Goal: Task Accomplishment & Management: Manage account settings

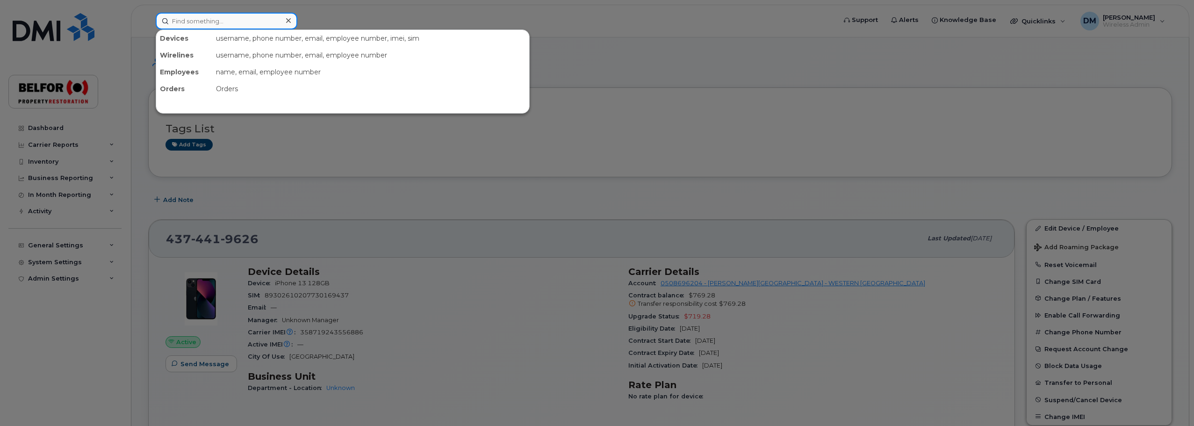
click at [181, 20] on input at bounding box center [227, 21] width 142 height 17
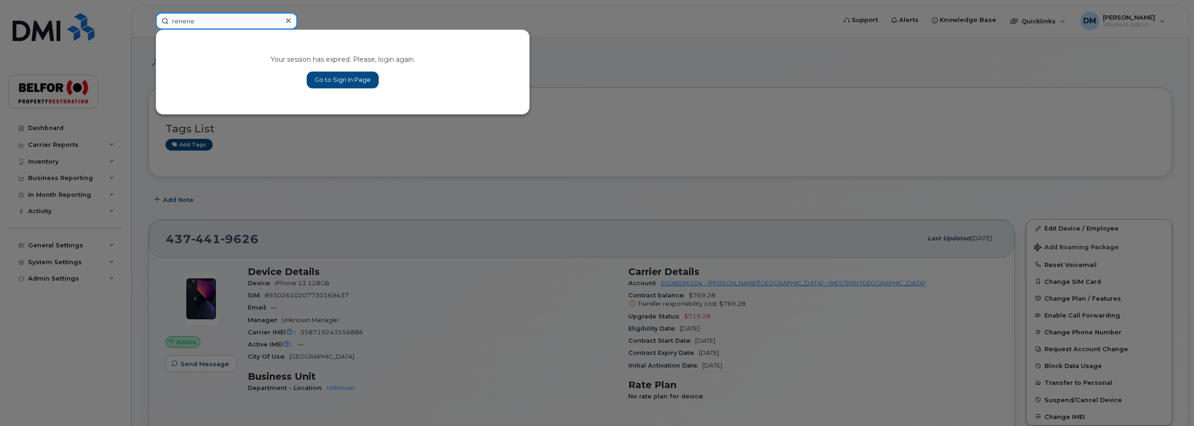
type input "renene"
click at [341, 81] on link "Go to Sign In Page" at bounding box center [343, 80] width 72 height 17
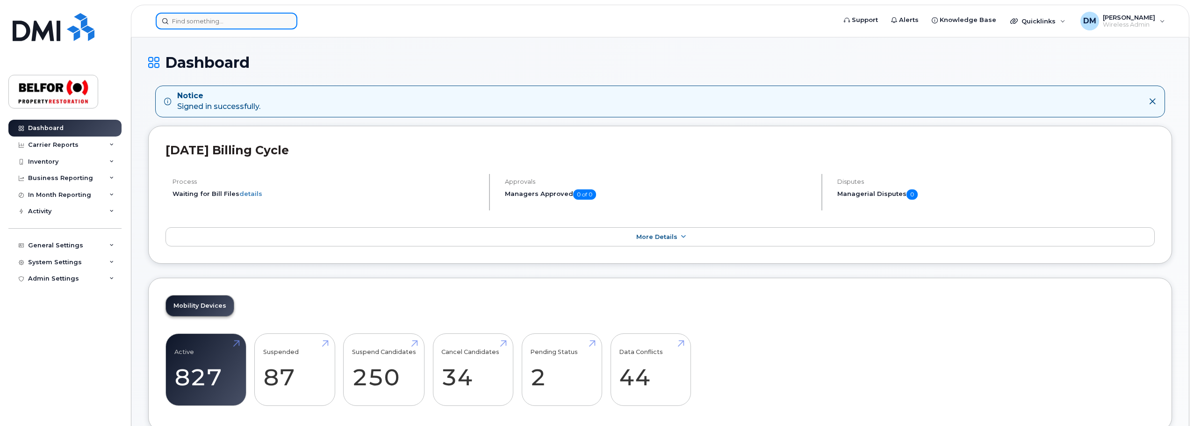
click at [193, 18] on input at bounding box center [227, 21] width 142 height 17
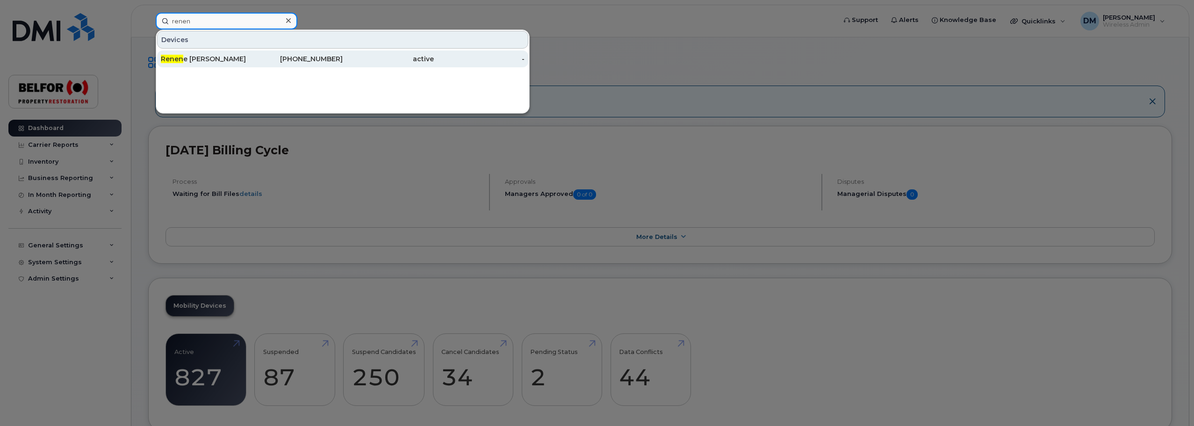
type input "renen"
click at [233, 58] on div "Renen e Lightfoot" at bounding box center [206, 58] width 91 height 9
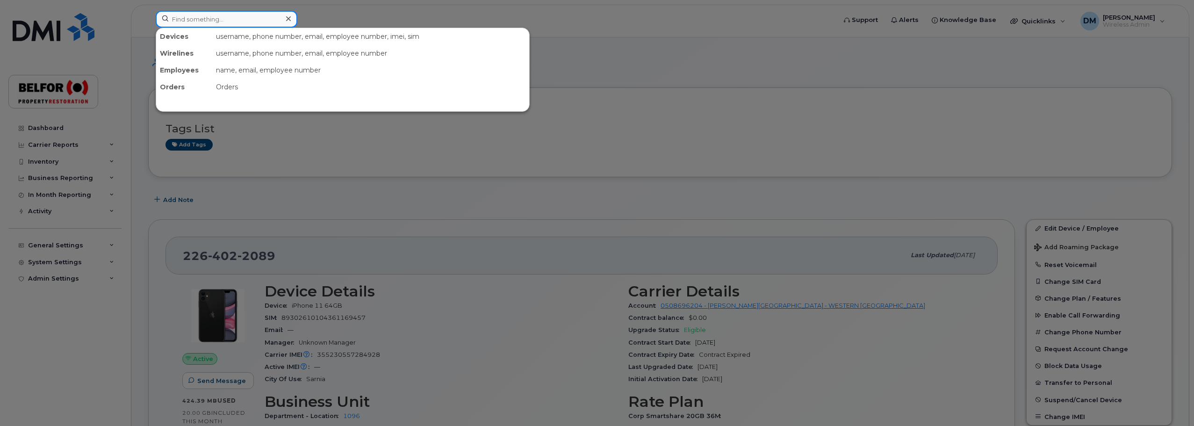
click at [221, 19] on input at bounding box center [227, 19] width 142 height 17
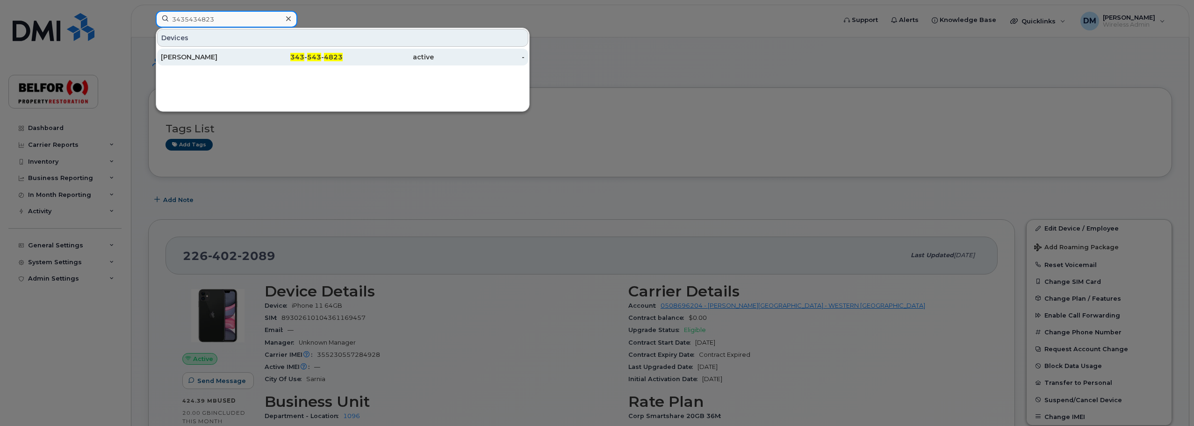
type input "3435434823"
click at [197, 59] on div "[PERSON_NAME]" at bounding box center [206, 56] width 91 height 9
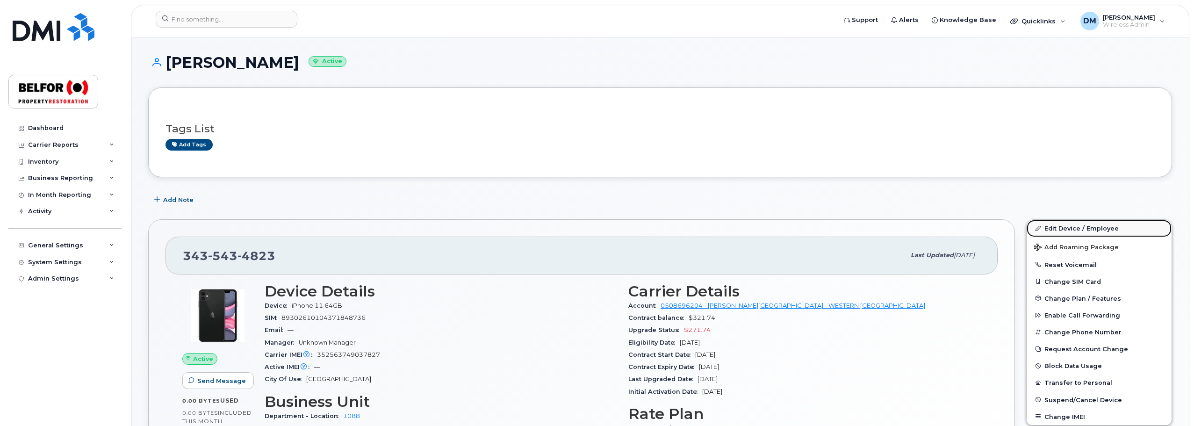
click at [1078, 231] on link "Edit Device / Employee" at bounding box center [1099, 228] width 145 height 17
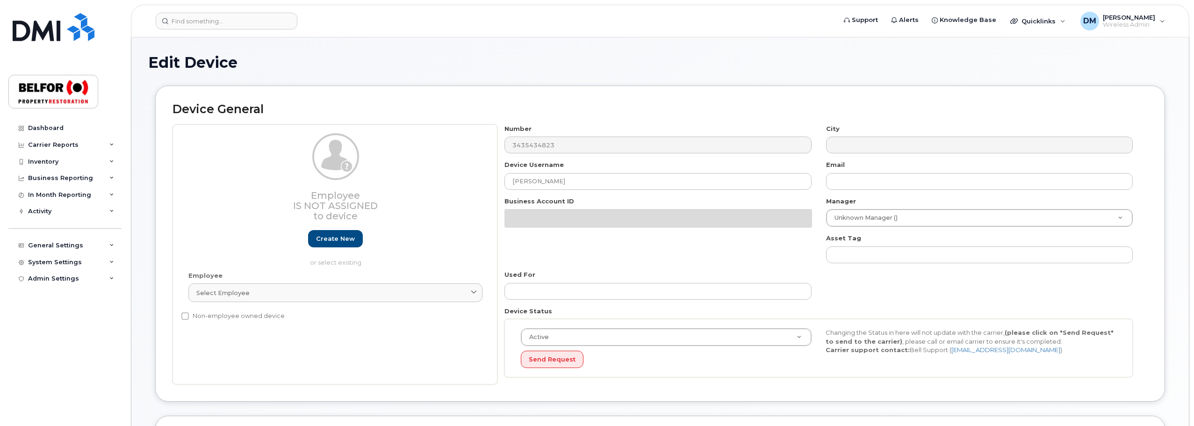
select select "5713133"
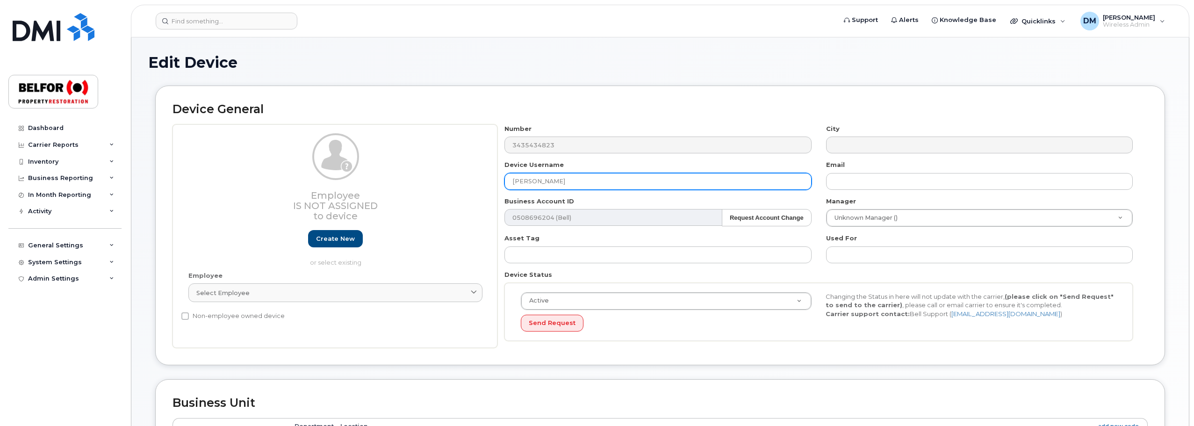
drag, startPoint x: 533, startPoint y: 183, endPoint x: 489, endPoint y: 187, distance: 44.6
click at [489, 187] on div "Employee Is not assigned to device Create new or select existing Employee Selec…" at bounding box center [660, 236] width 975 height 224
paste input "[PERSON_NAME]"
type input "Fernando Alvernaz"
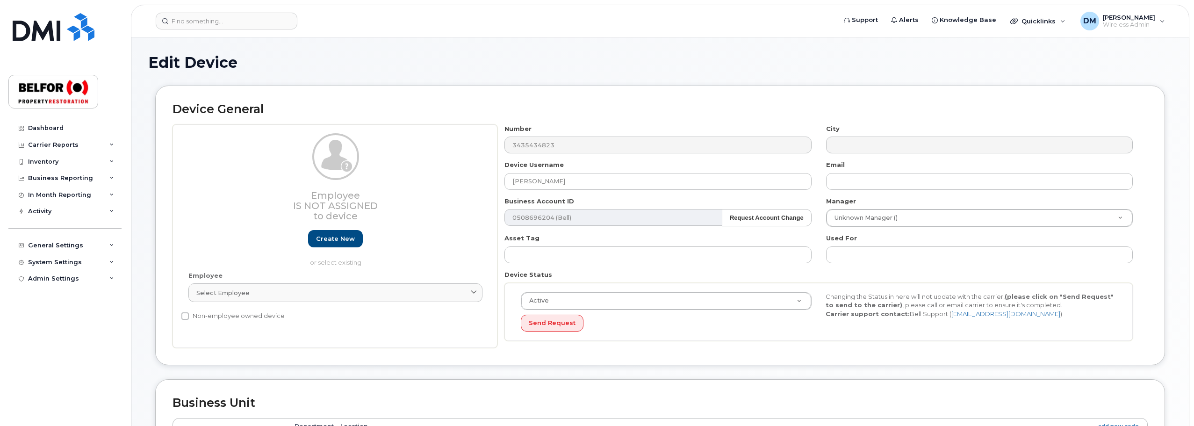
click at [1170, 217] on div "Device General Employee Is not assigned to device Create new or select existing…" at bounding box center [660, 233] width 1024 height 294
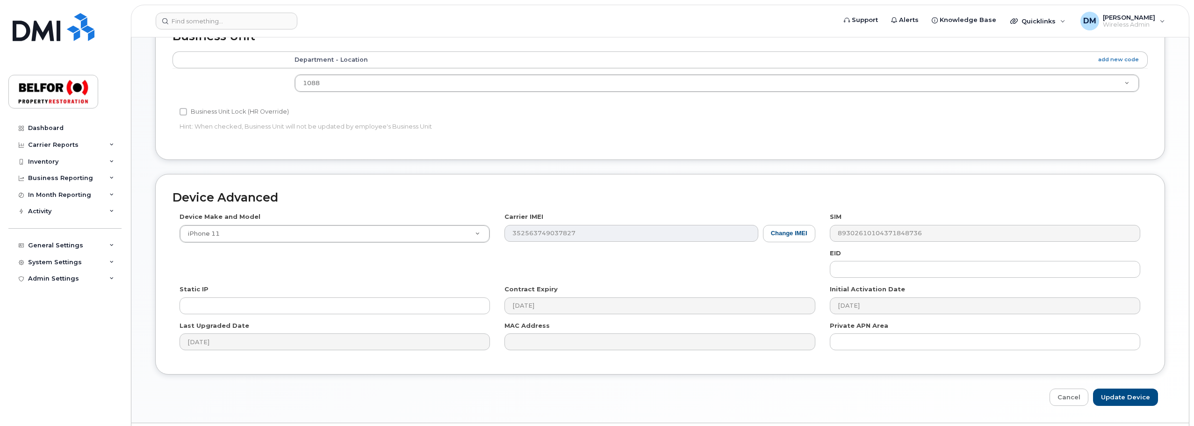
scroll to position [393, 0]
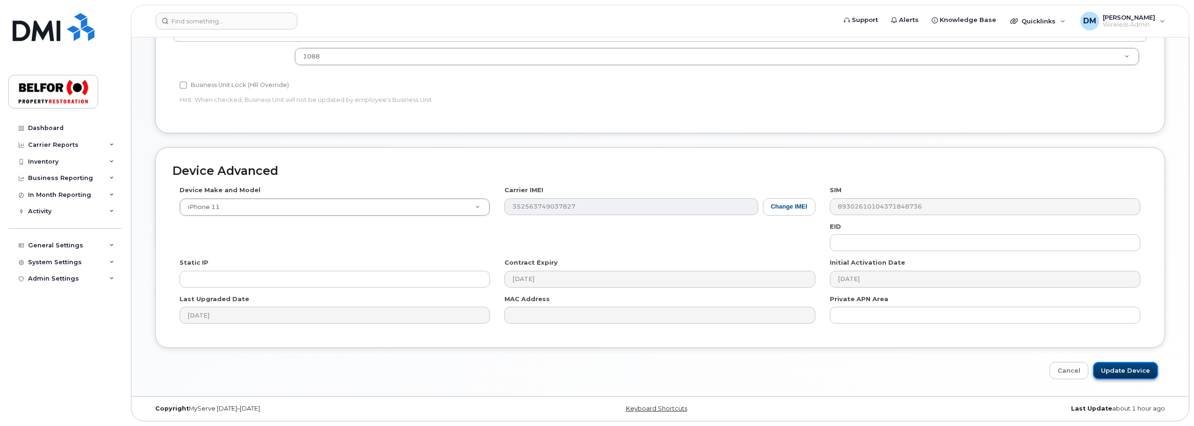
click at [1123, 372] on input "Update Device" at bounding box center [1125, 370] width 65 height 17
type input "Saving..."
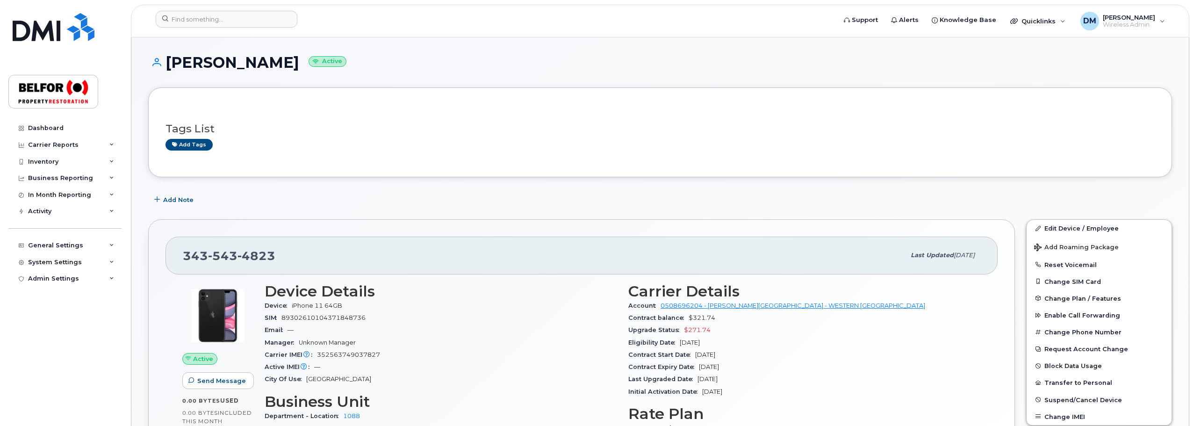
click at [291, 93] on div "Tags List Add tags" at bounding box center [660, 132] width 1024 height 90
